Goal: Transaction & Acquisition: Purchase product/service

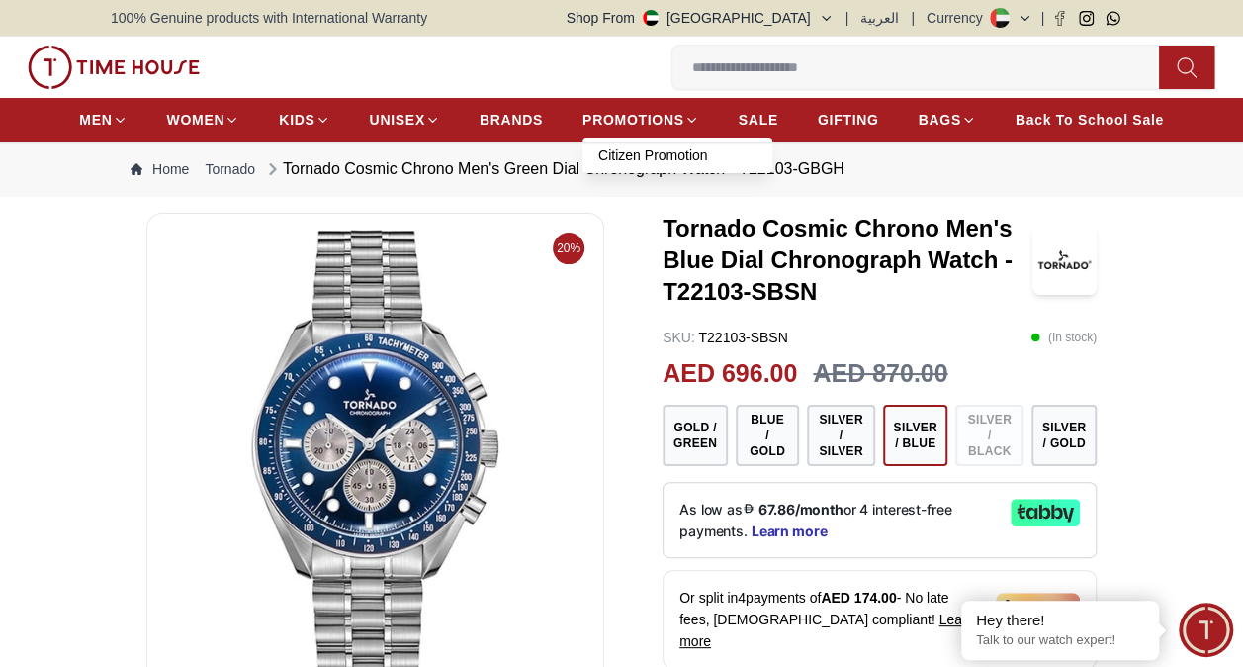
click at [673, 148] on link "Citizen Promotion" at bounding box center [677, 155] width 158 height 20
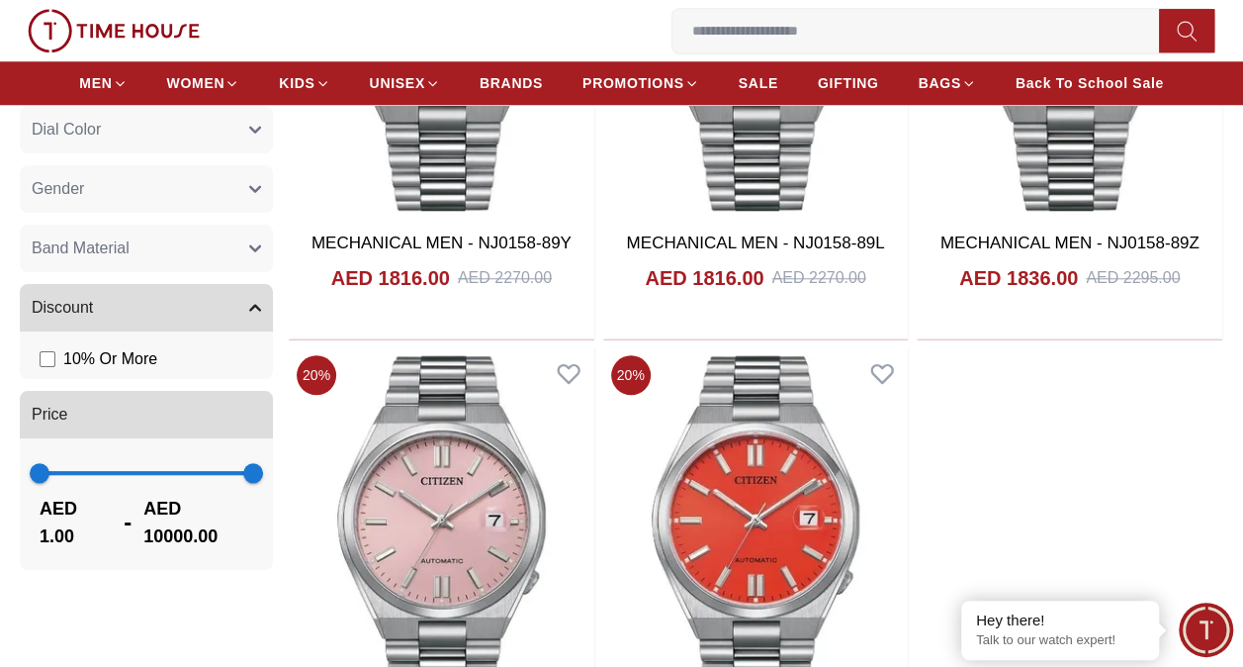
scroll to position [752, 0]
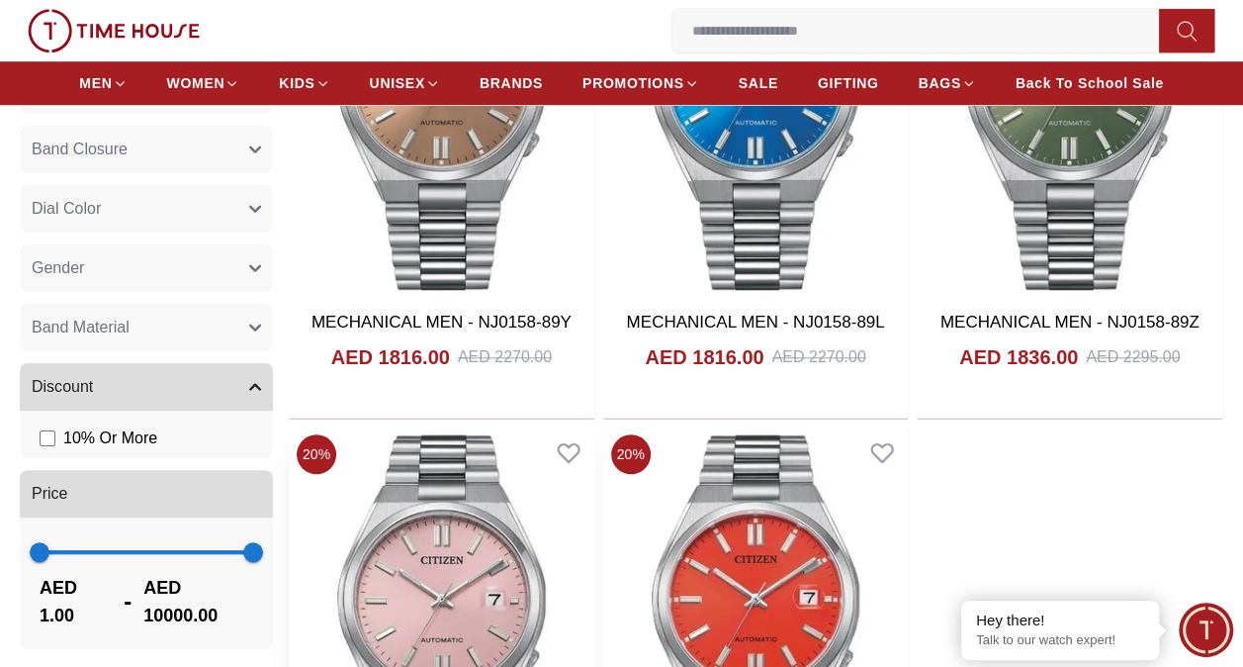
click at [435, 538] on img at bounding box center [442, 620] width 306 height 389
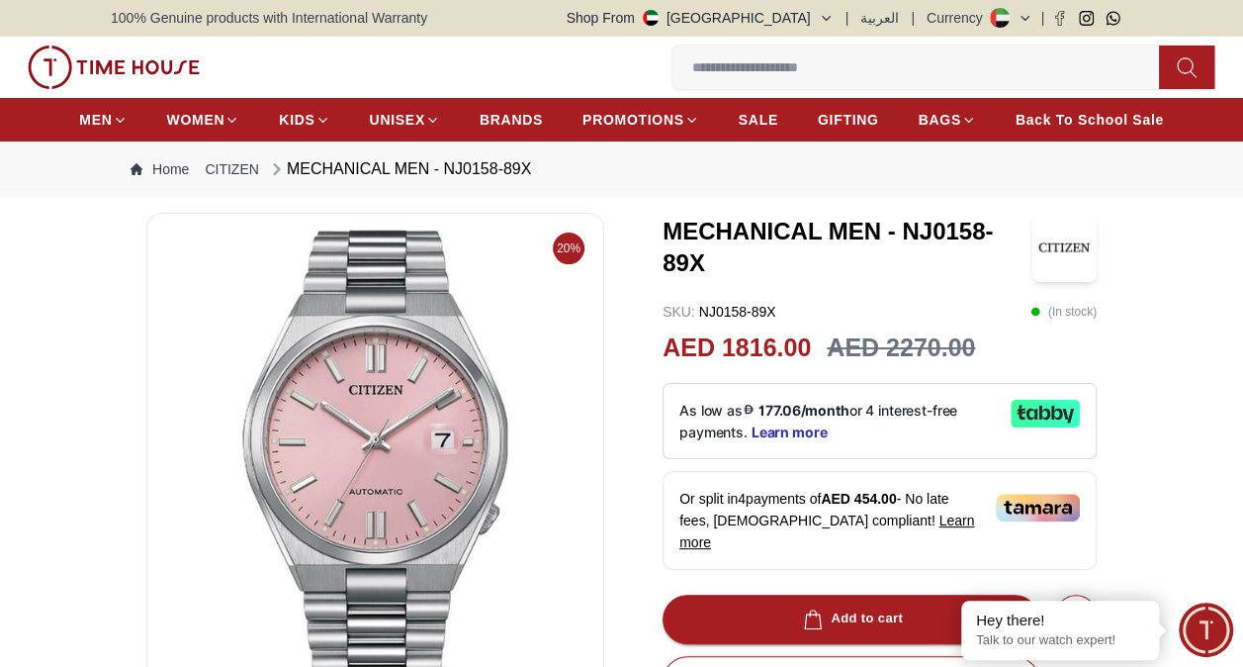
click at [368, 440] on img at bounding box center [375, 466] width 424 height 475
click at [396, 317] on img at bounding box center [375, 466] width 424 height 475
click at [421, 427] on img at bounding box center [375, 466] width 424 height 475
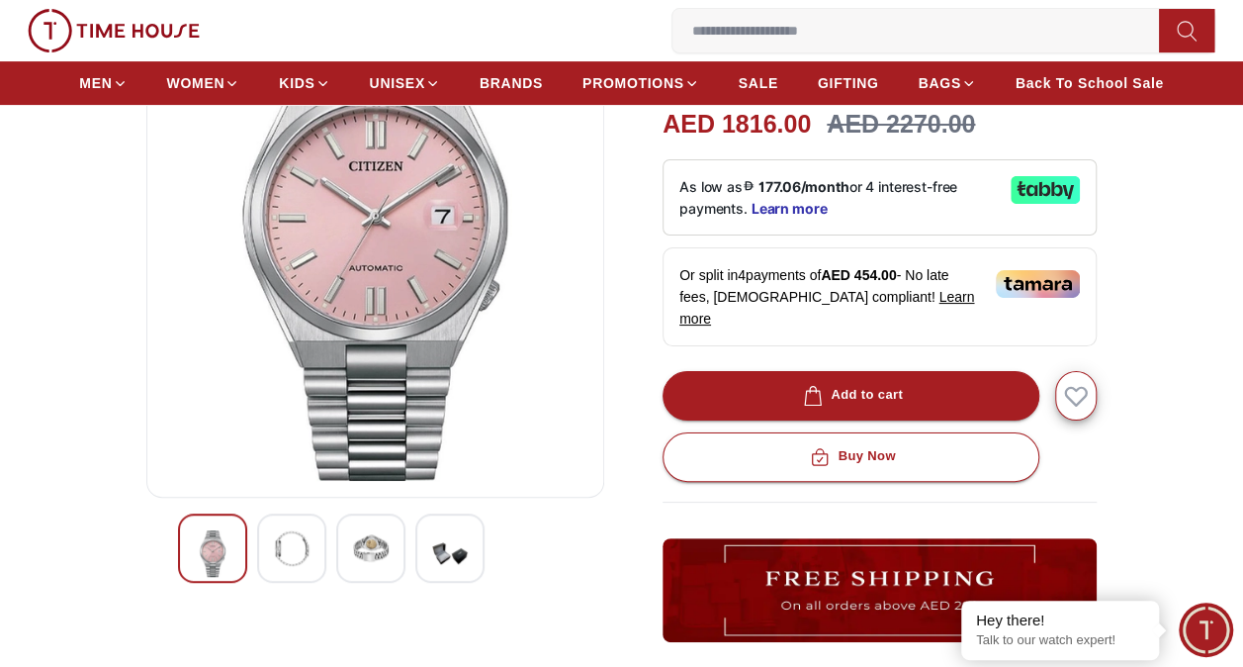
scroll to position [237, 0]
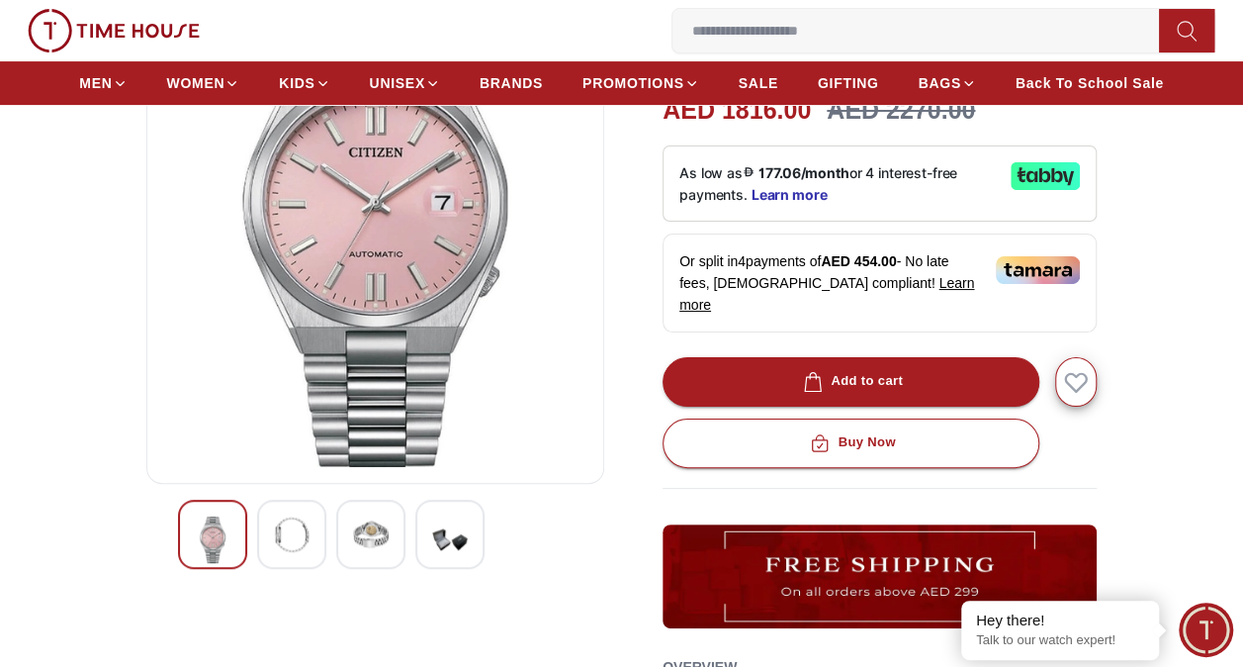
click at [297, 536] on img at bounding box center [292, 534] width 36 height 36
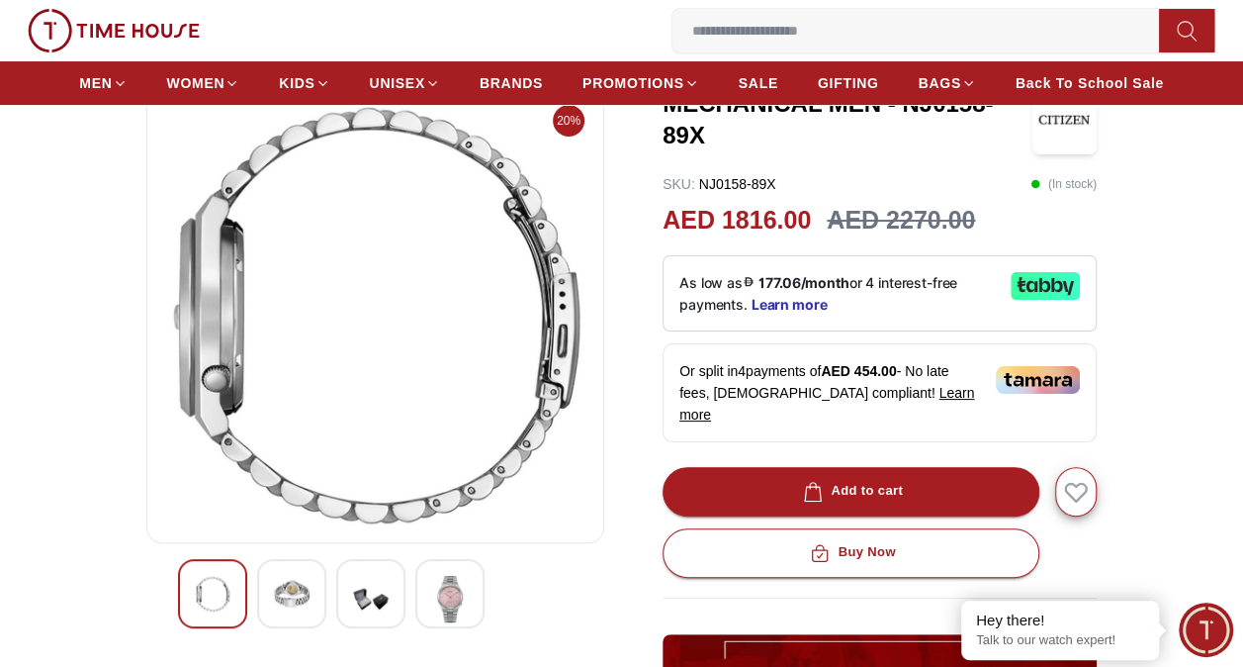
scroll to position [119, 0]
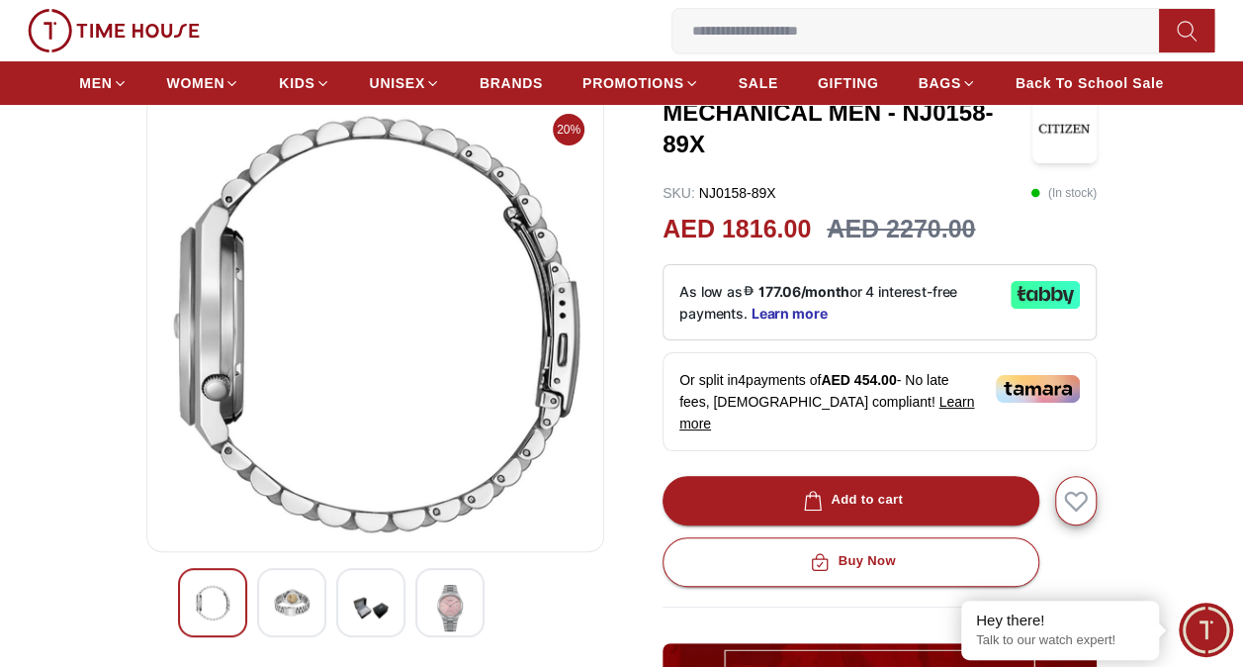
click at [366, 611] on img at bounding box center [371, 608] width 36 height 46
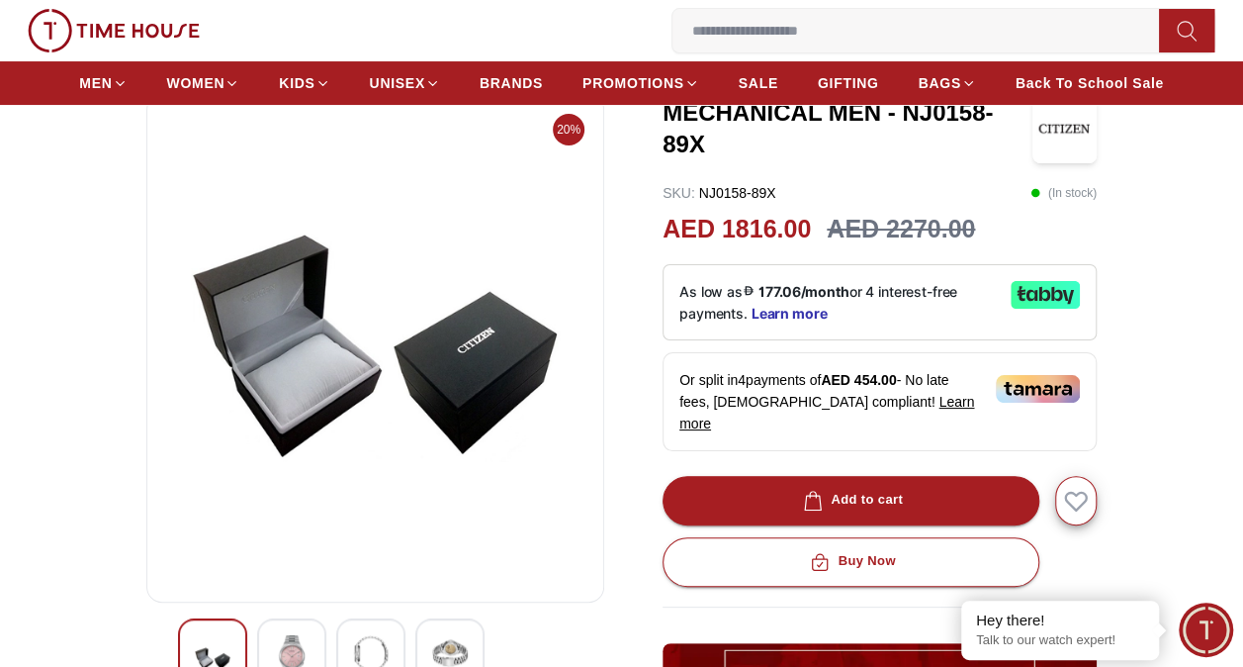
click at [447, 636] on img at bounding box center [450, 653] width 36 height 36
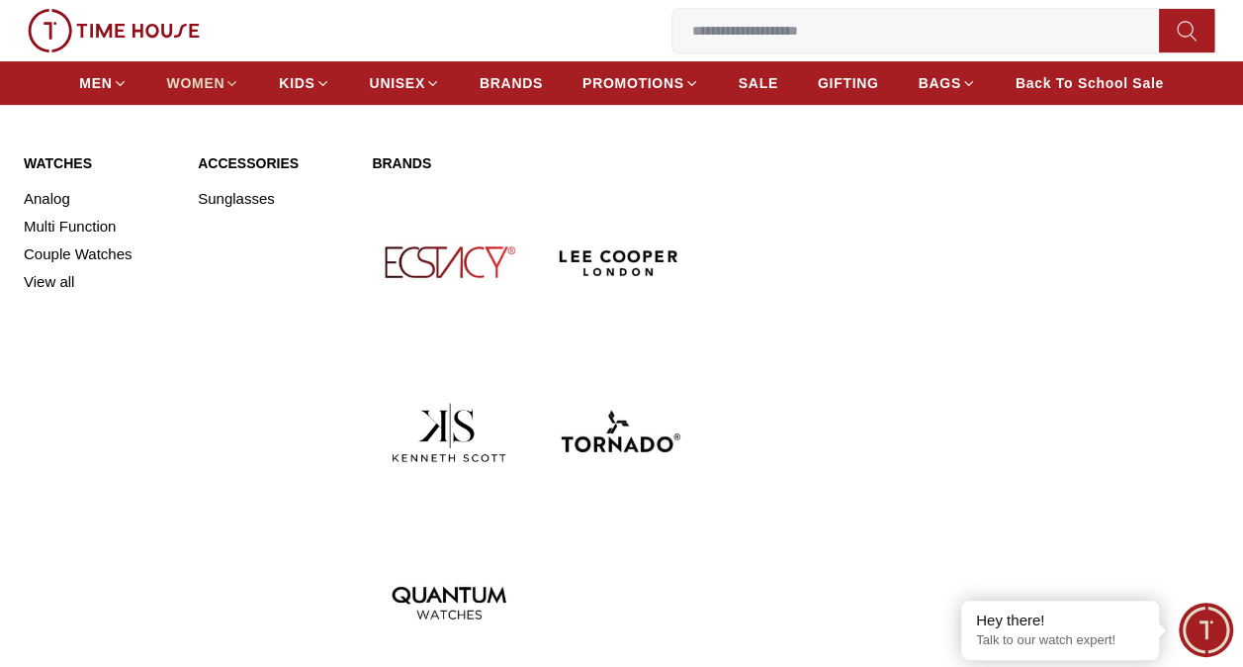
click at [229, 81] on icon at bounding box center [232, 83] width 8 height 4
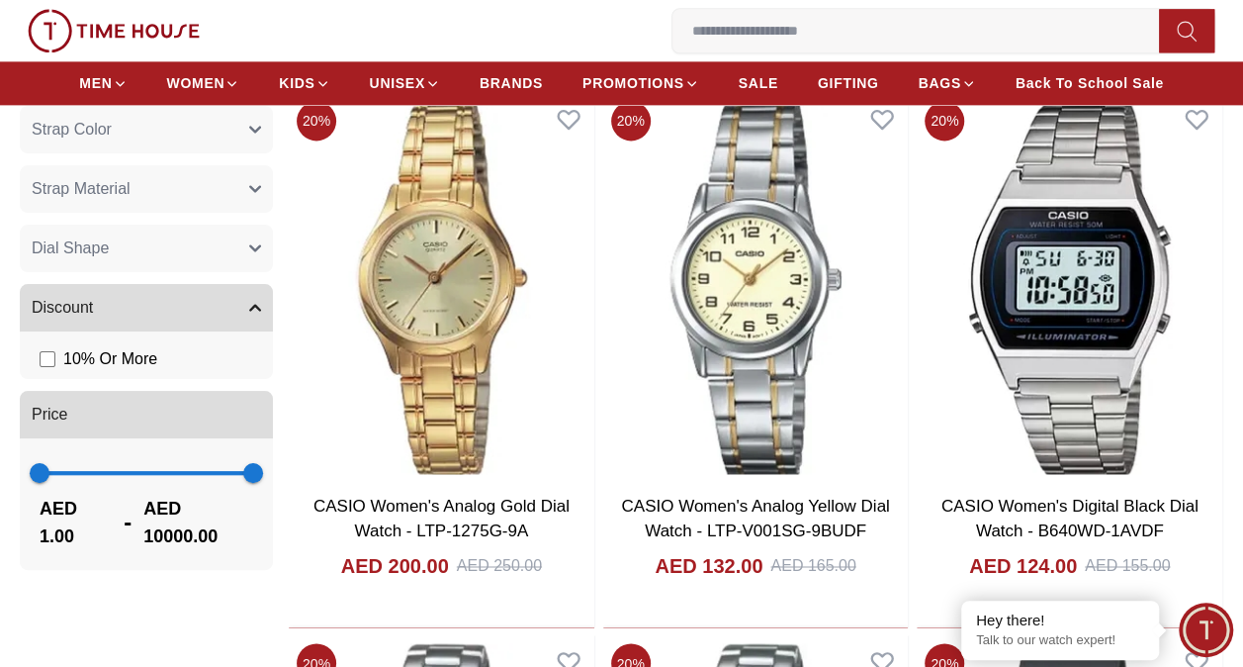
scroll to position [1317, 0]
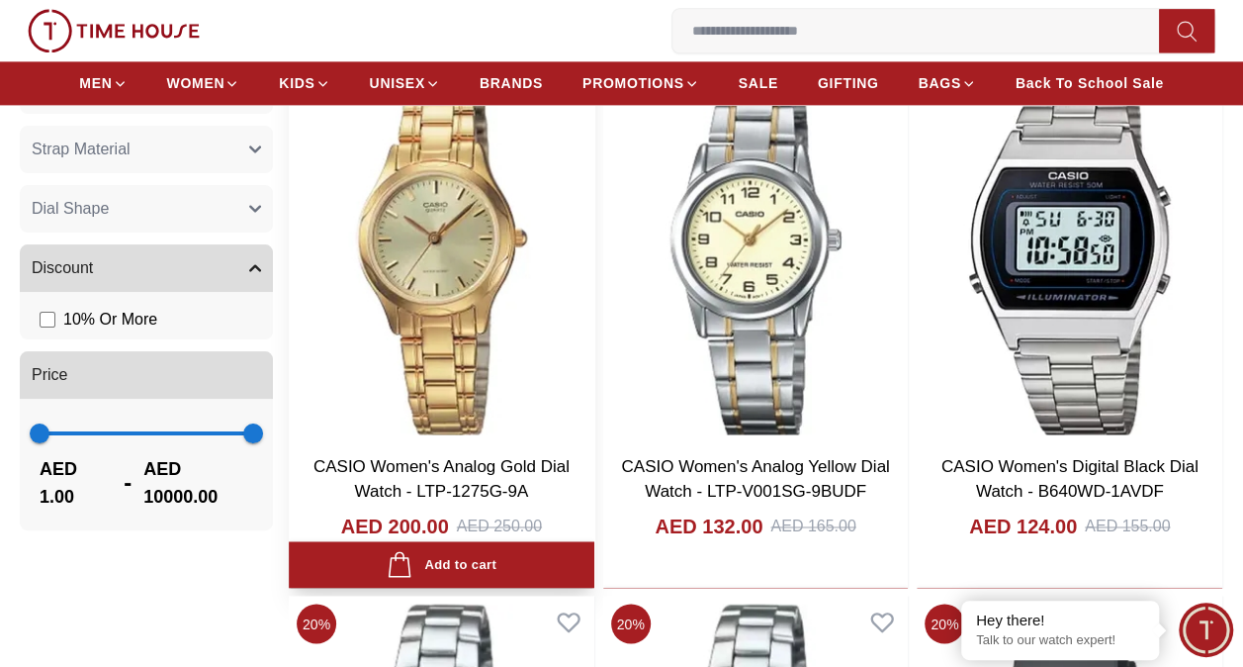
click at [424, 293] on img at bounding box center [442, 247] width 306 height 389
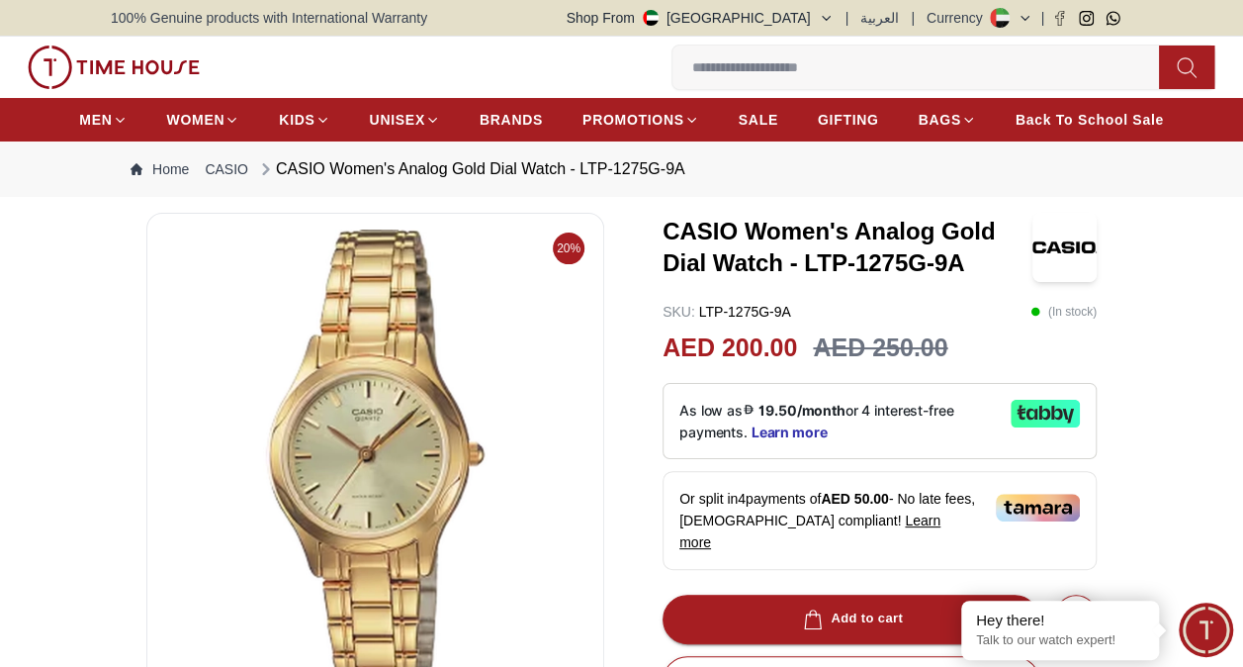
click at [400, 465] on img at bounding box center [375, 466] width 424 height 475
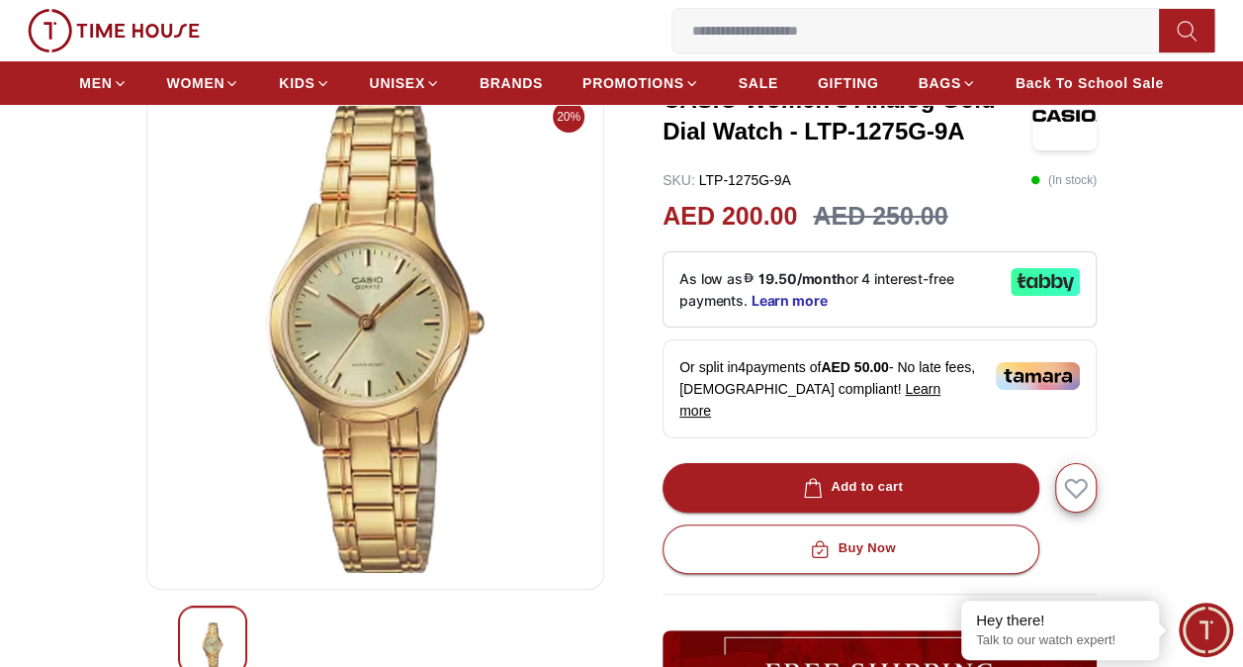
scroll to position [211, 0]
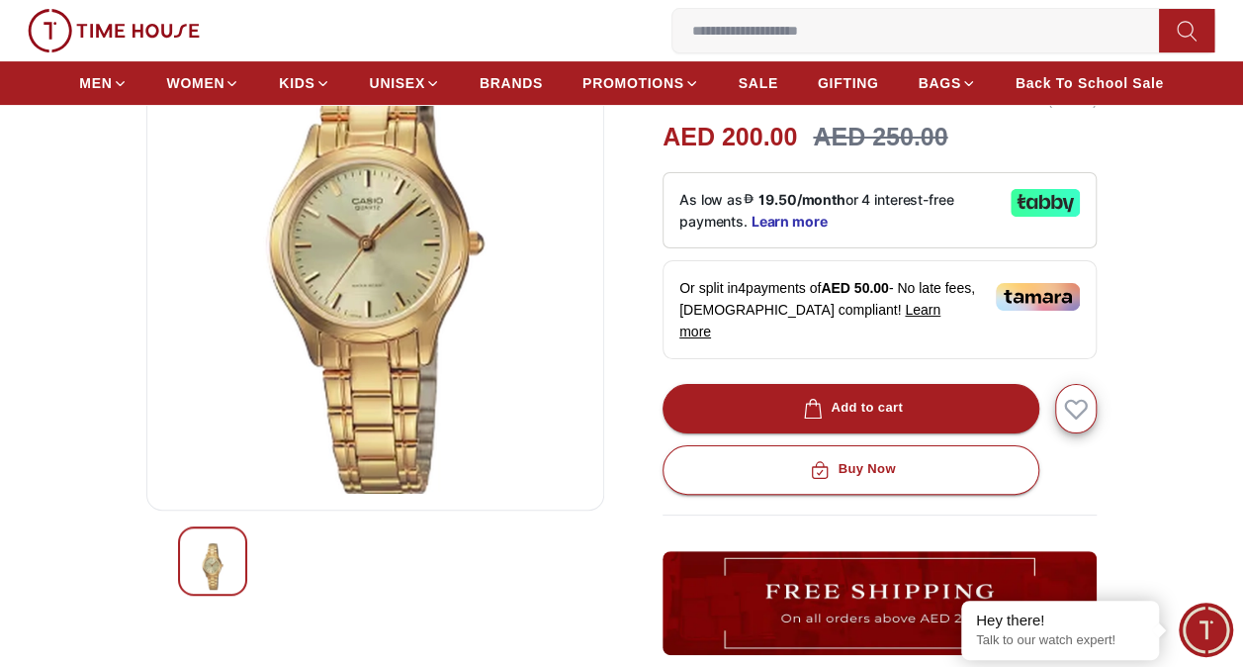
click at [225, 558] on img at bounding box center [213, 566] width 36 height 46
click at [390, 282] on img at bounding box center [375, 256] width 424 height 475
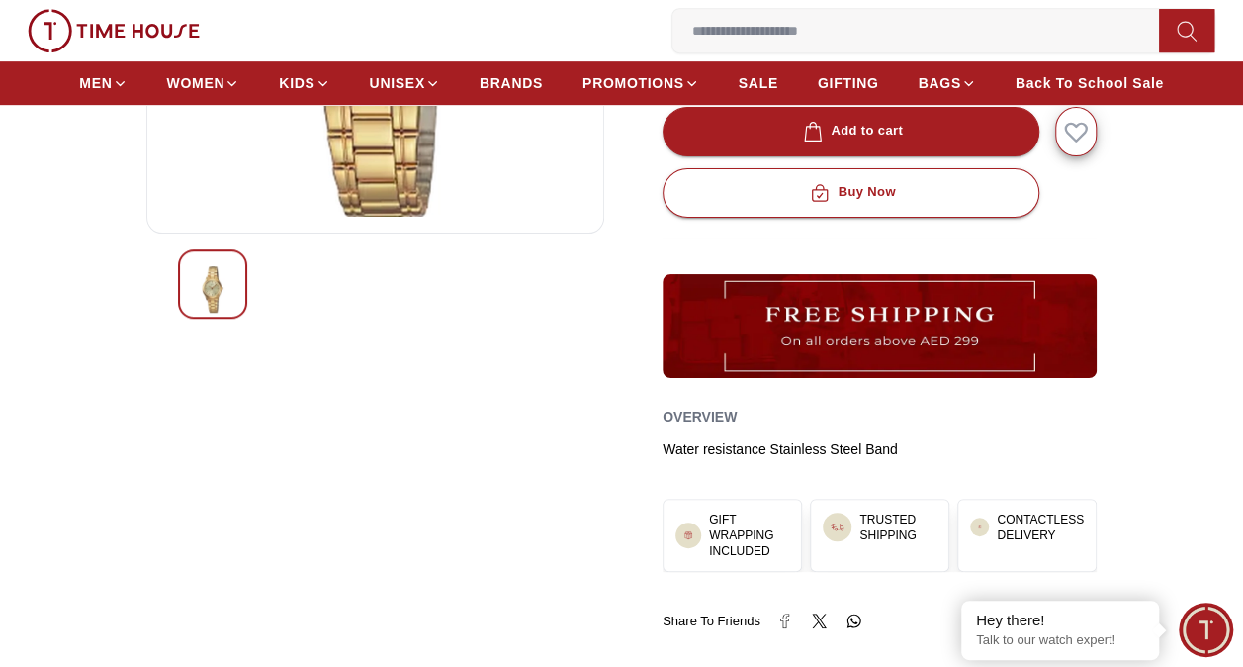
scroll to position [0, 0]
